Goal: Register for event/course

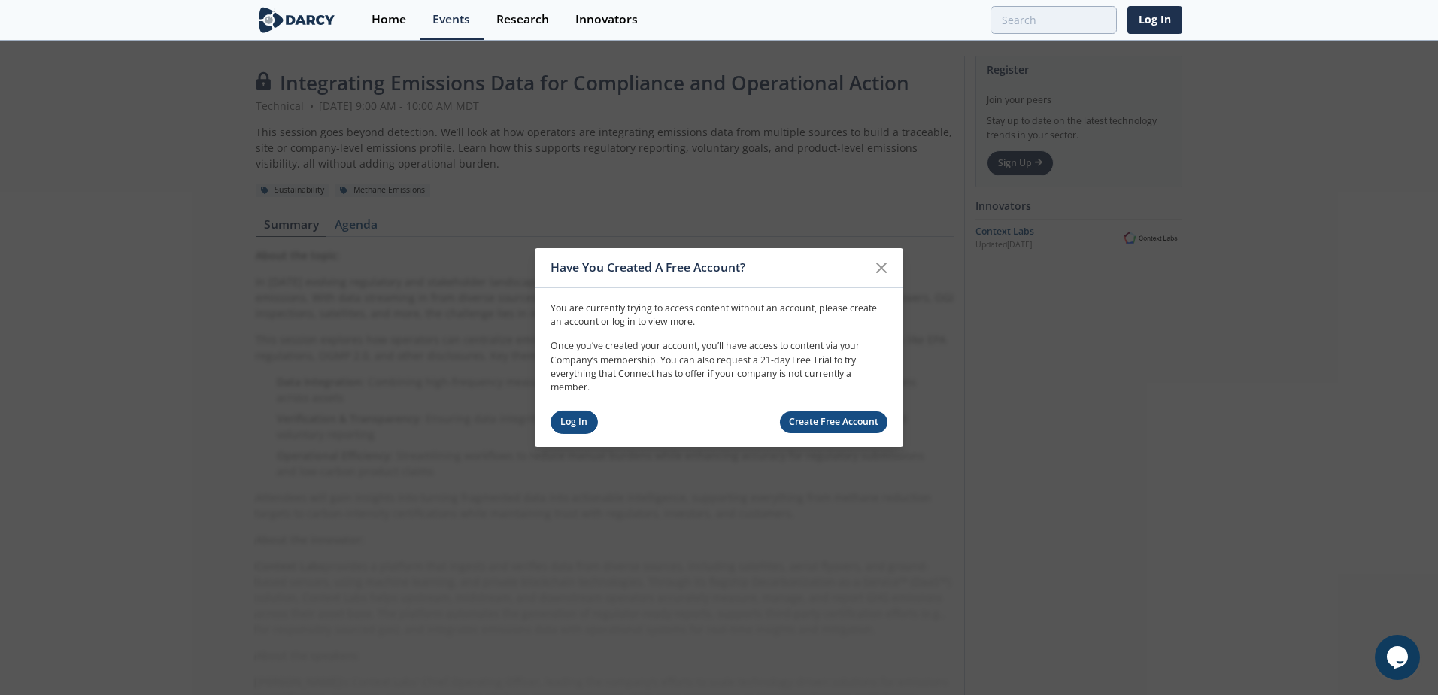
click at [572, 427] on link "Log In" at bounding box center [574, 422] width 47 height 23
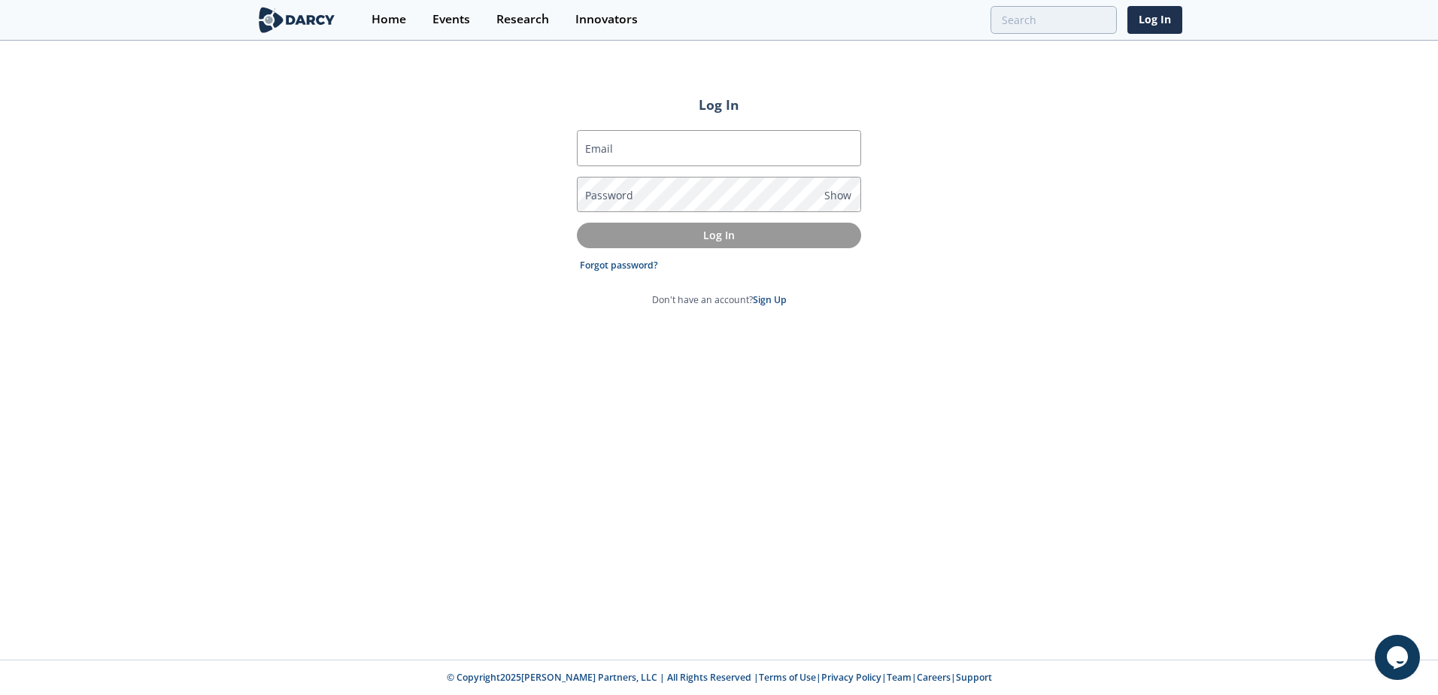
type input "[PERSON_NAME][EMAIL_ADDRESS][PERSON_NAME][DOMAIN_NAME]"
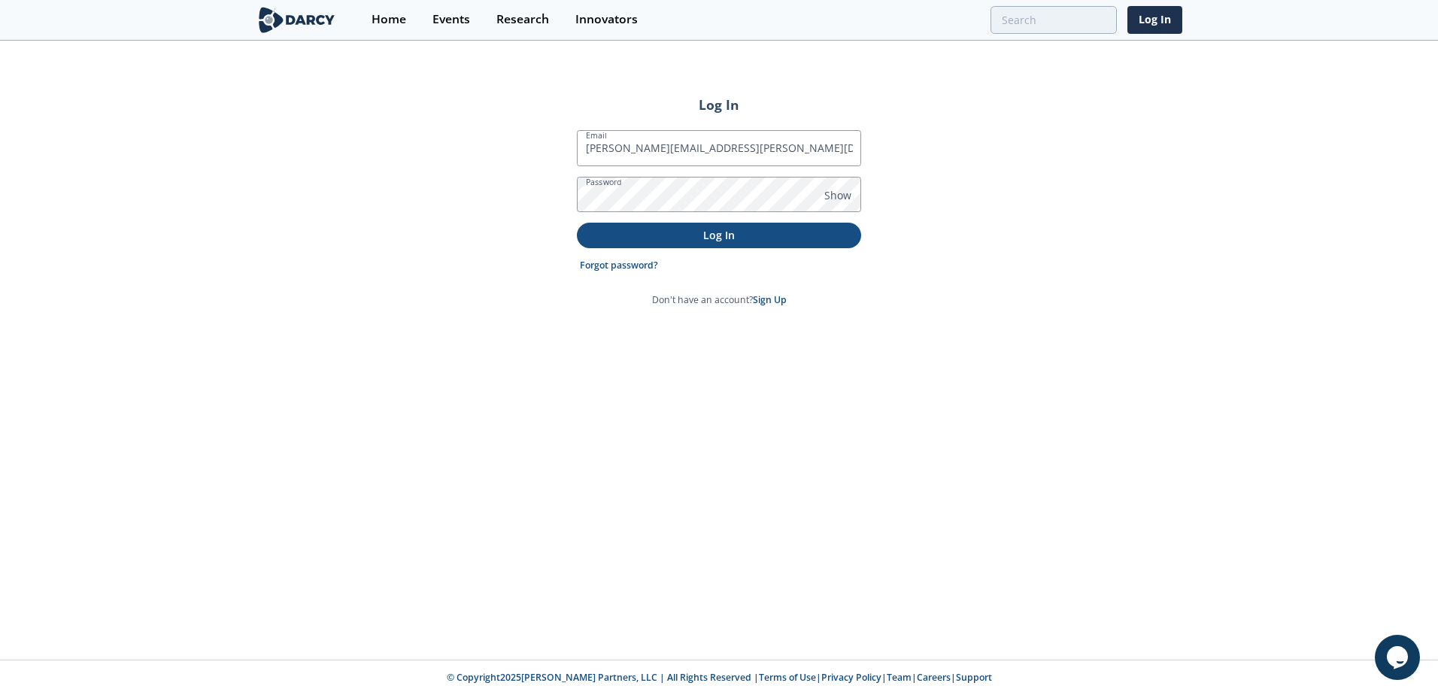
click at [718, 230] on p "Log In" at bounding box center [718, 235] width 263 height 16
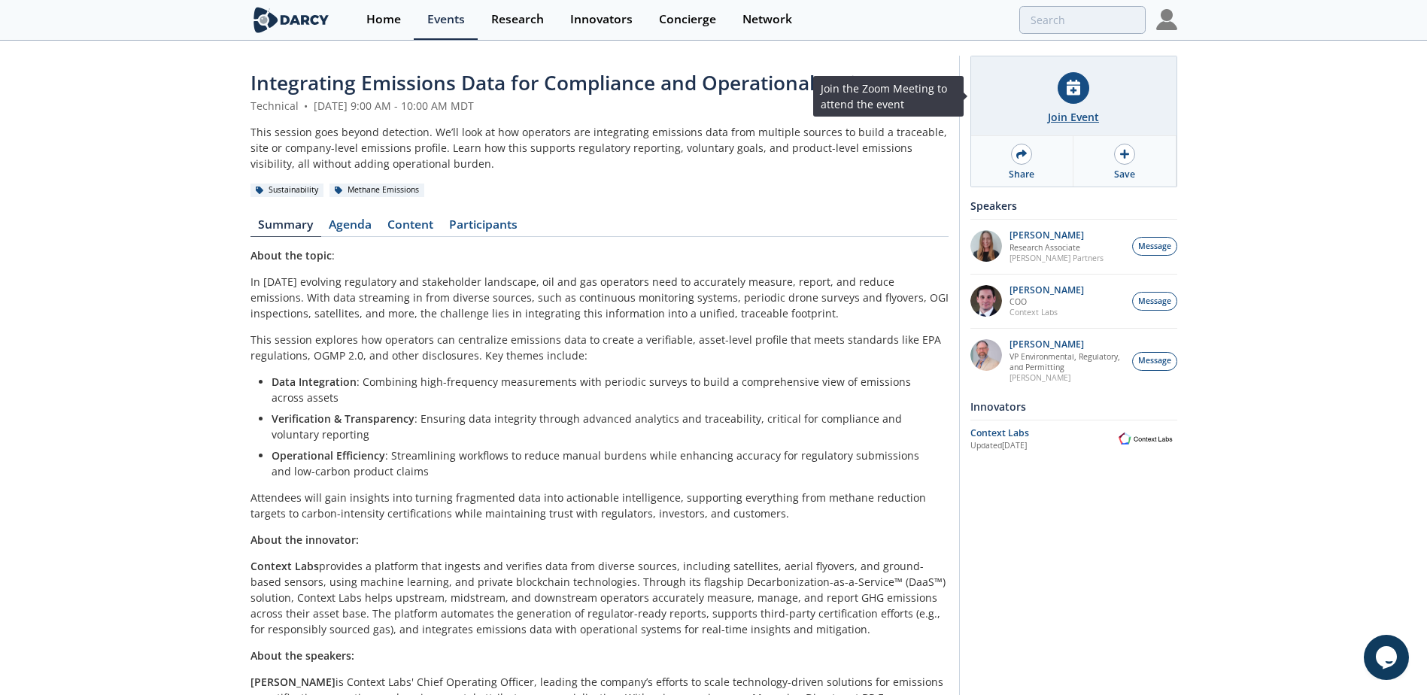
click at [1076, 118] on div "Join Event" at bounding box center [1073, 117] width 51 height 16
